Goal: Check status: Check status

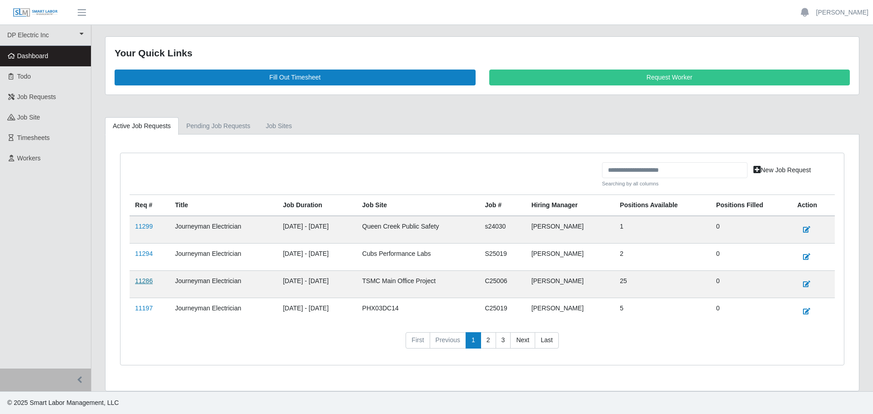
click at [142, 281] on link "11286" at bounding box center [144, 280] width 18 height 7
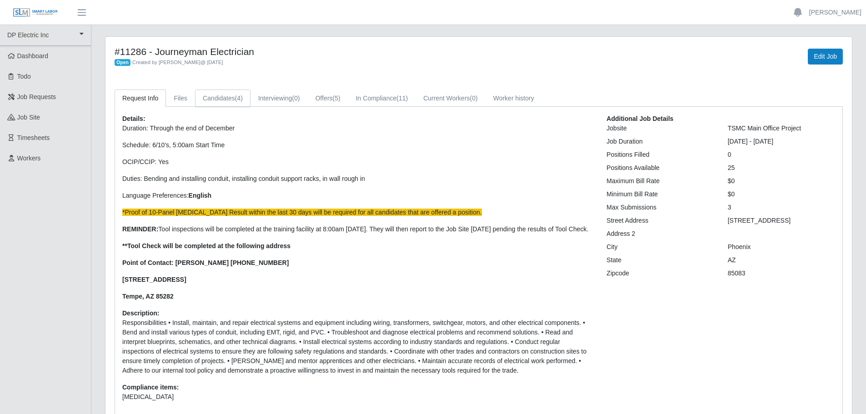
click at [224, 101] on link "Candidates (4)" at bounding box center [222, 99] width 55 height 18
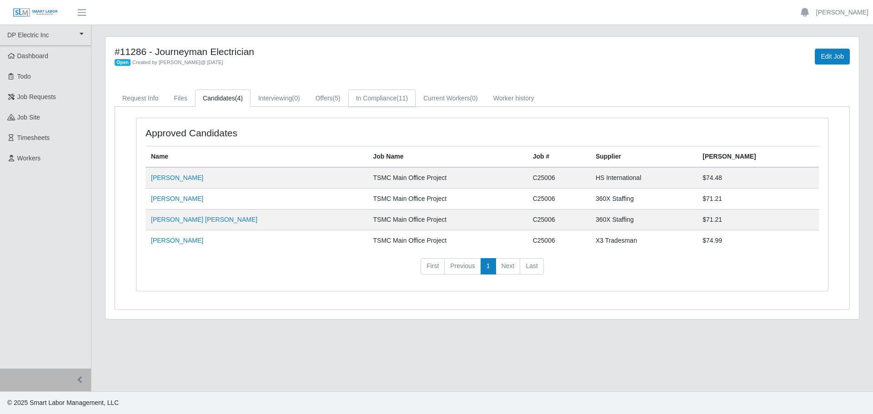
click at [383, 98] on link "In Compliance (11)" at bounding box center [381, 99] width 67 height 18
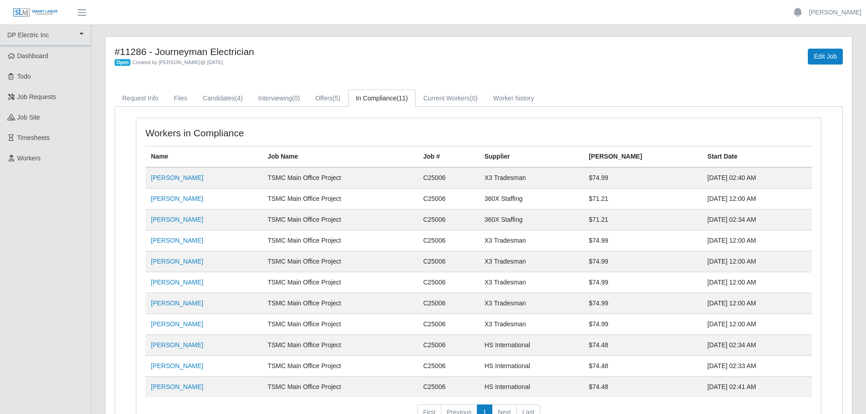
scroll to position [45, 0]
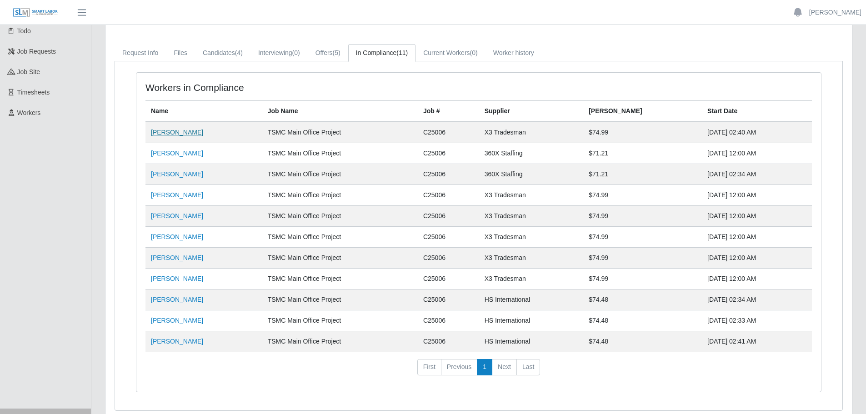
click at [181, 132] on link "[PERSON_NAME]" at bounding box center [177, 132] width 52 height 7
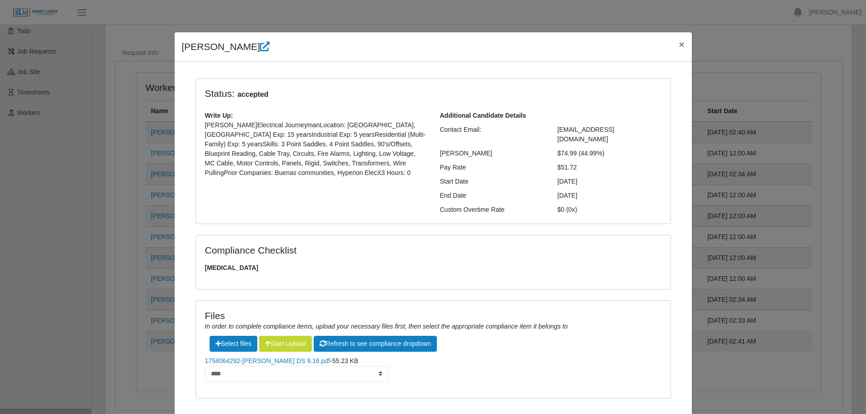
scroll to position [41, 0]
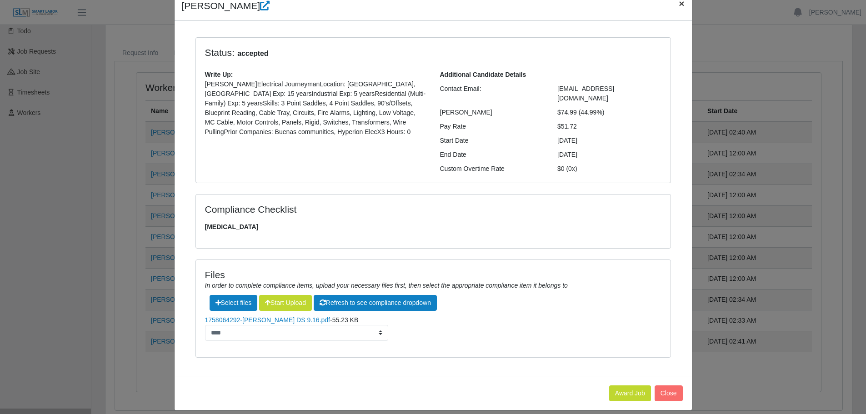
click at [681, 5] on span "×" at bounding box center [681, 3] width 5 height 10
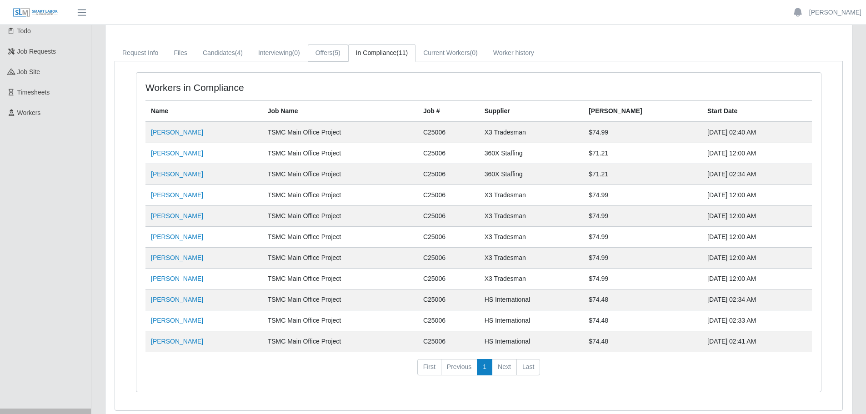
click at [316, 51] on link "Offers (5)" at bounding box center [328, 53] width 40 height 18
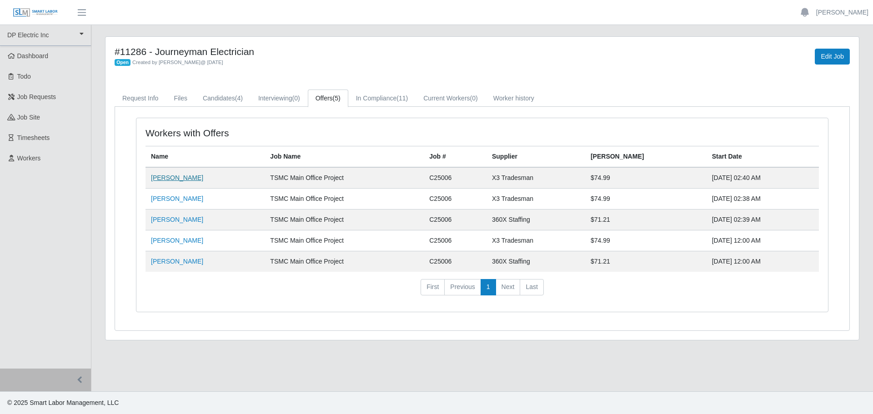
click at [183, 181] on link "[PERSON_NAME]" at bounding box center [177, 177] width 52 height 7
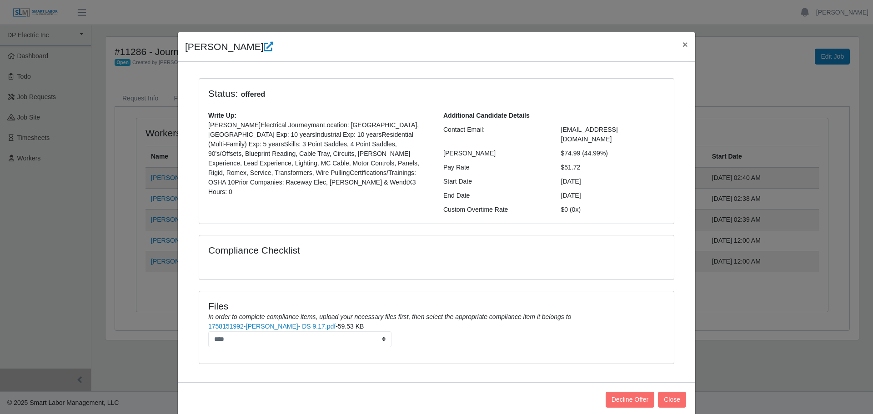
scroll to position [6, 0]
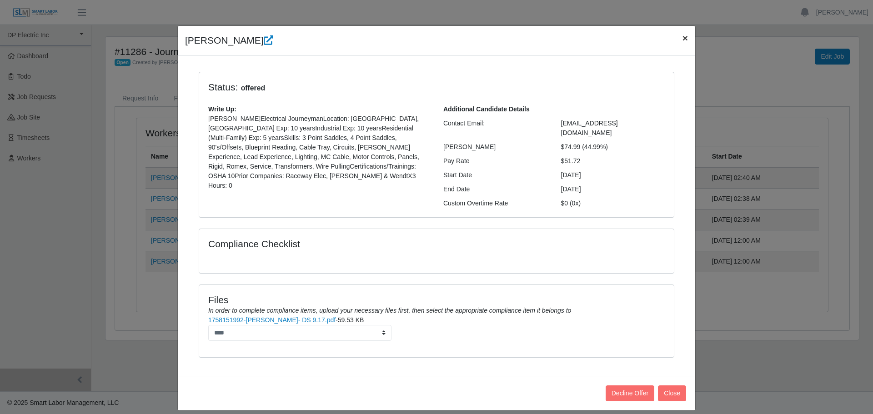
click at [682, 40] on span "×" at bounding box center [684, 38] width 5 height 10
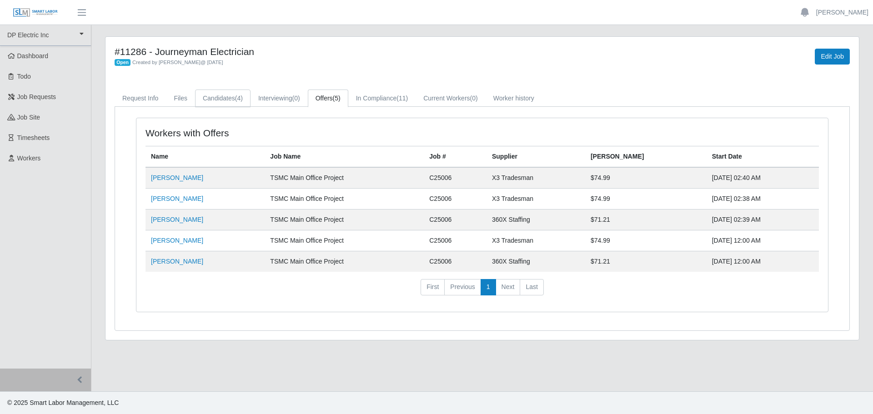
click at [241, 96] on link "Candidates (4)" at bounding box center [222, 99] width 55 height 18
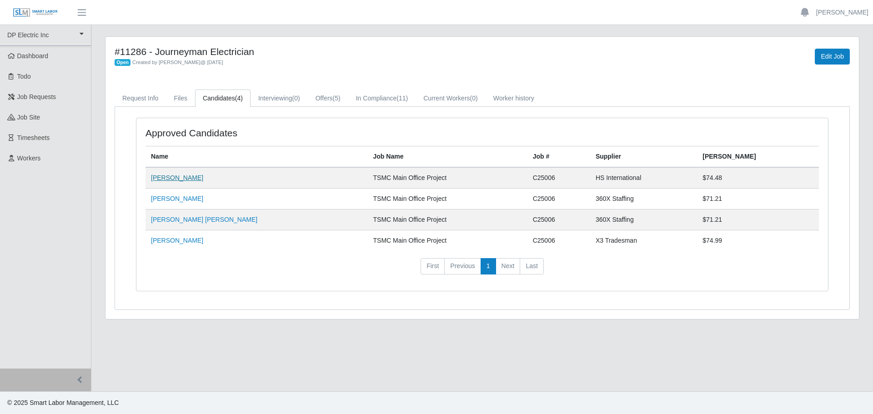
click at [158, 181] on link "Jose Montalvo" at bounding box center [177, 177] width 52 height 7
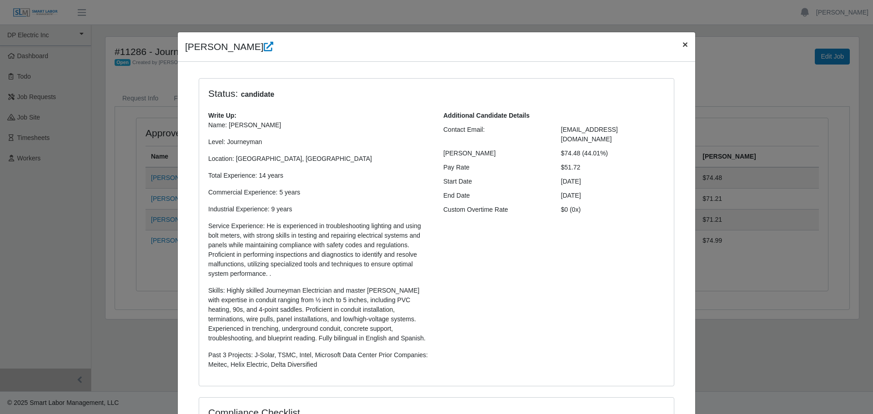
click at [682, 45] on span "×" at bounding box center [684, 44] width 5 height 10
